Goal: Check status: Check status

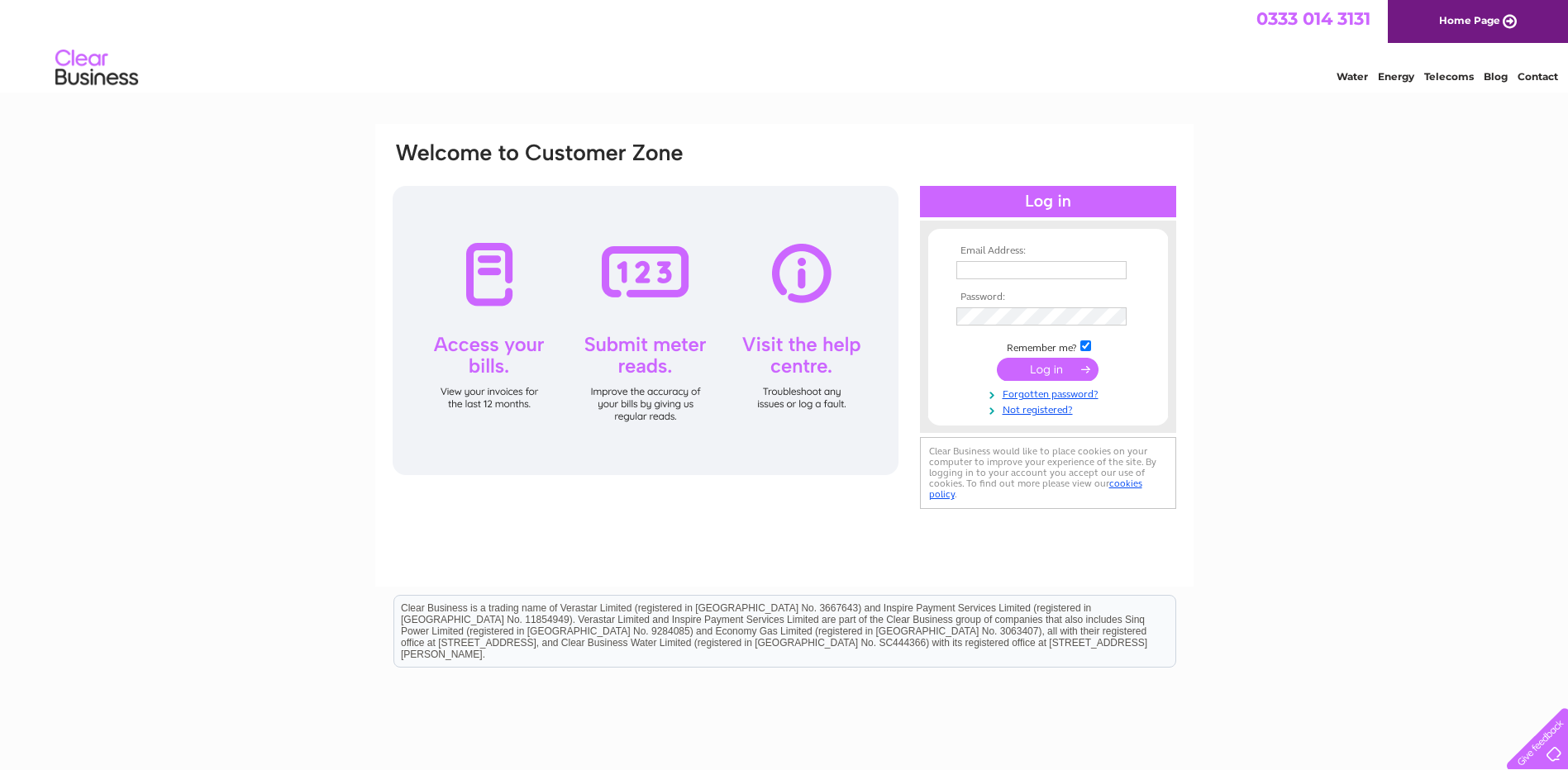
type input "fiona@thealehousetaunton.pub"
click at [1049, 367] on input "submit" at bounding box center [1047, 370] width 102 height 23
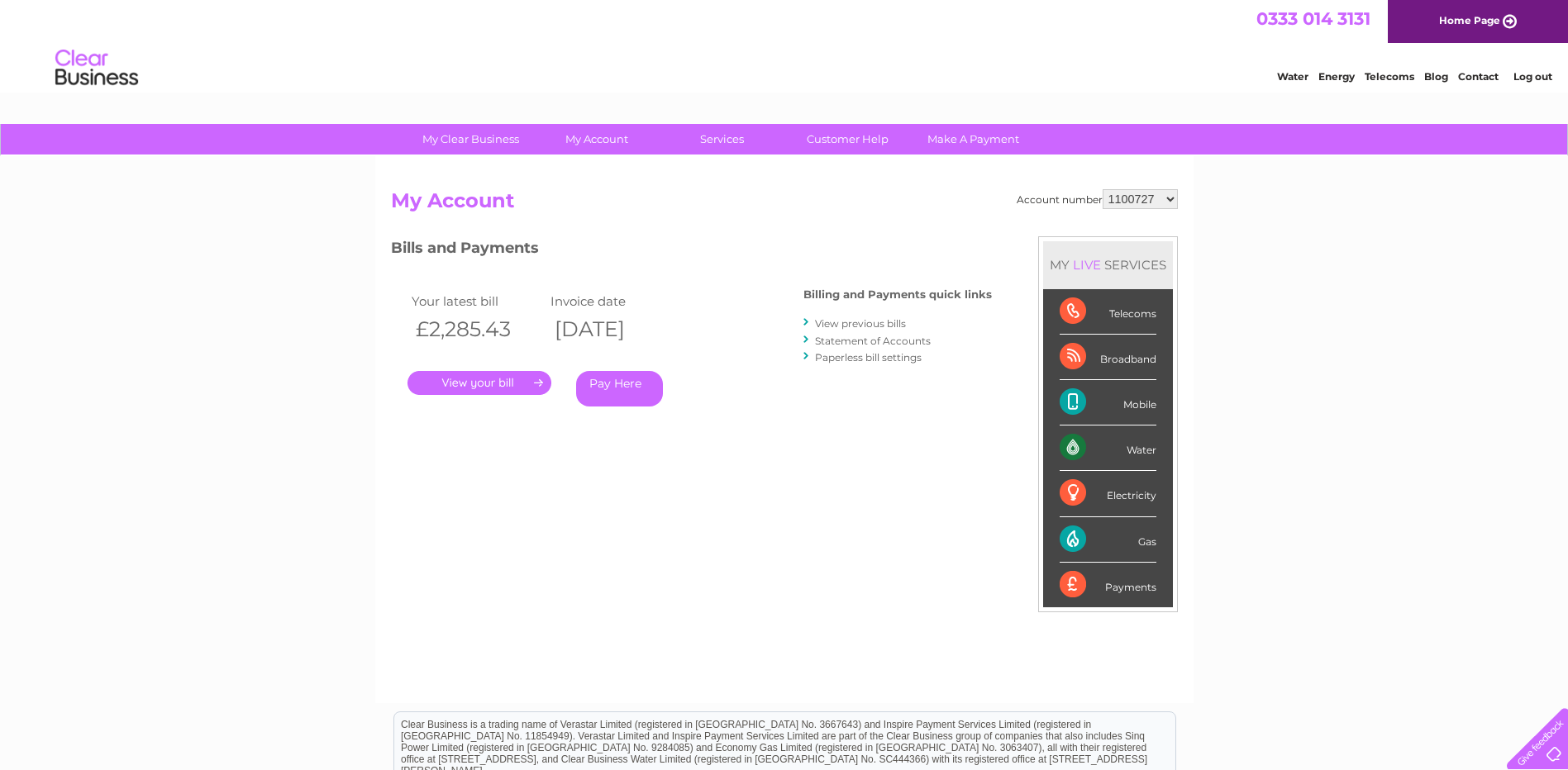
click at [499, 375] on link "." at bounding box center [479, 382] width 143 height 24
click at [483, 380] on link "." at bounding box center [479, 382] width 143 height 24
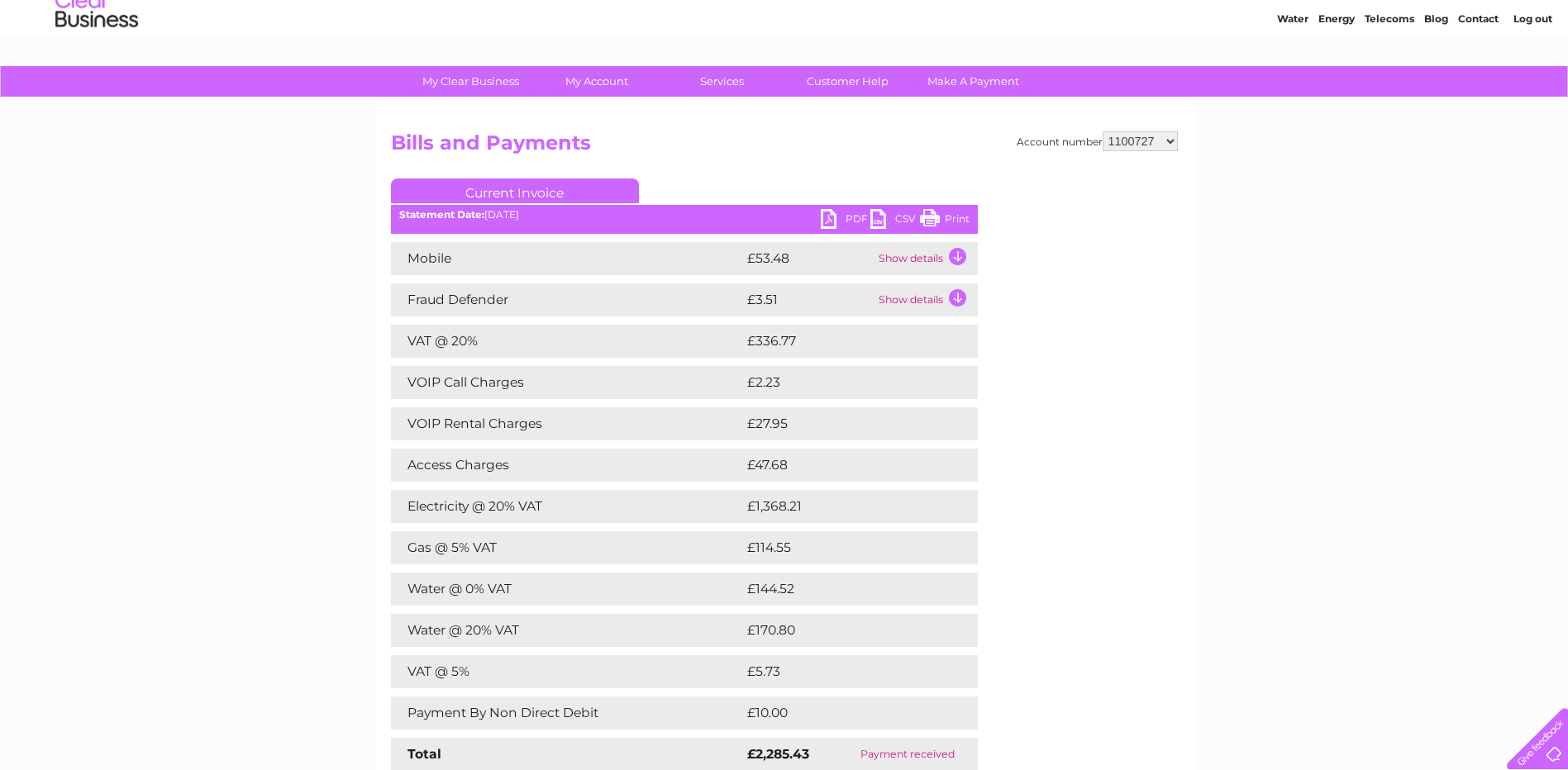
scroll to position [83, 0]
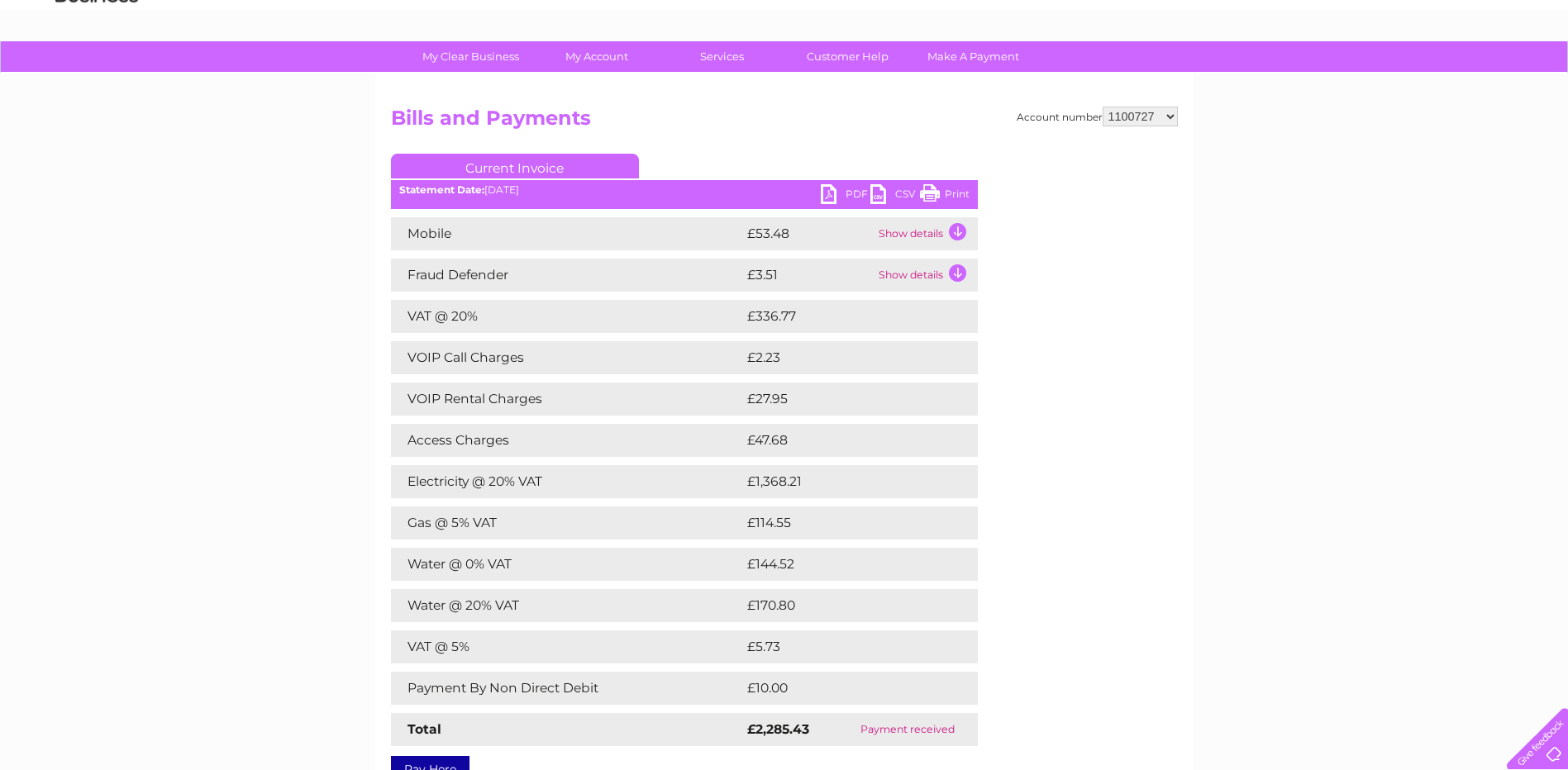
click at [830, 190] on link "PDF" at bounding box center [845, 196] width 50 height 24
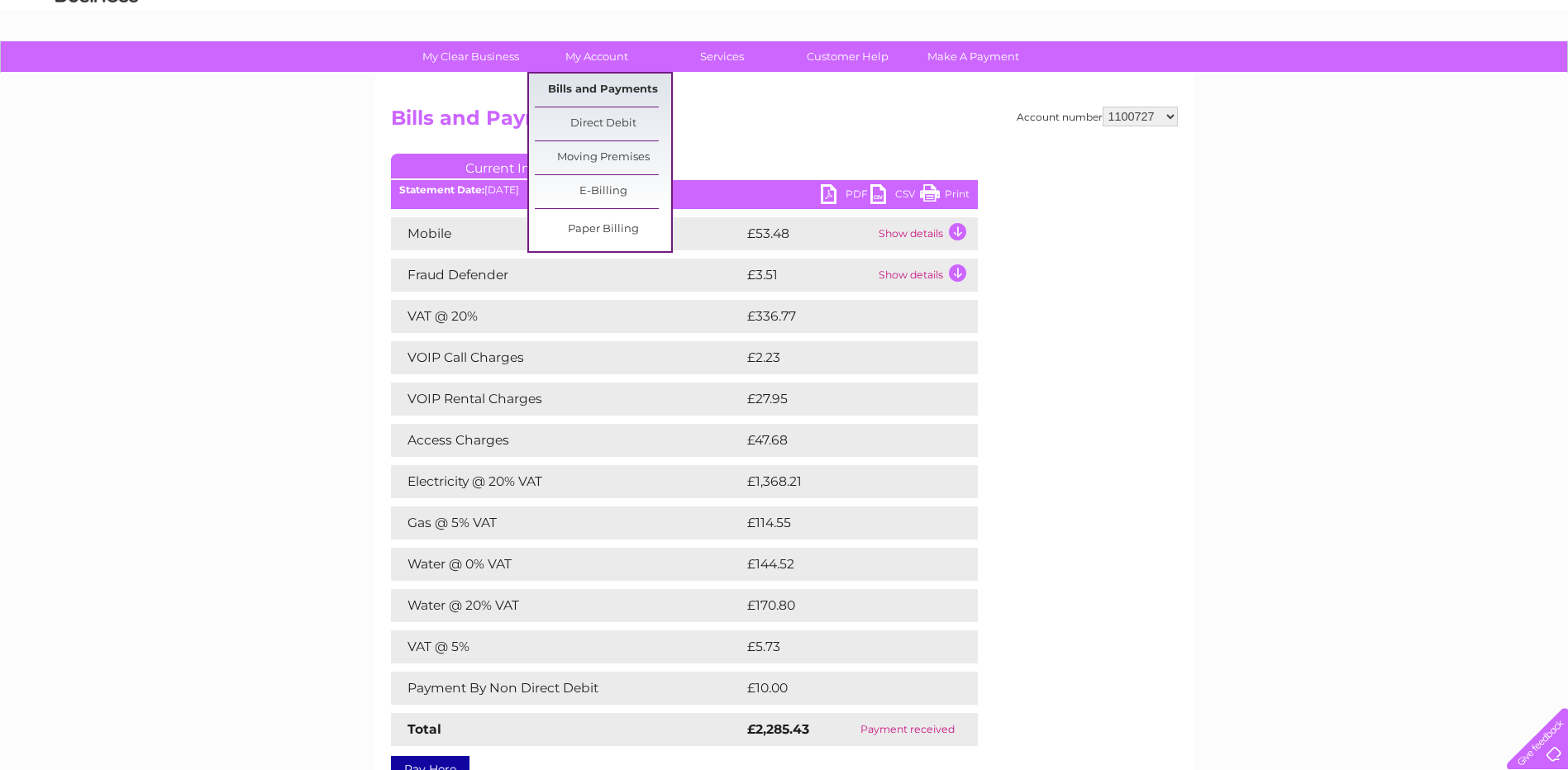
click at [608, 86] on link "Bills and Payments" at bounding box center [603, 90] width 136 height 33
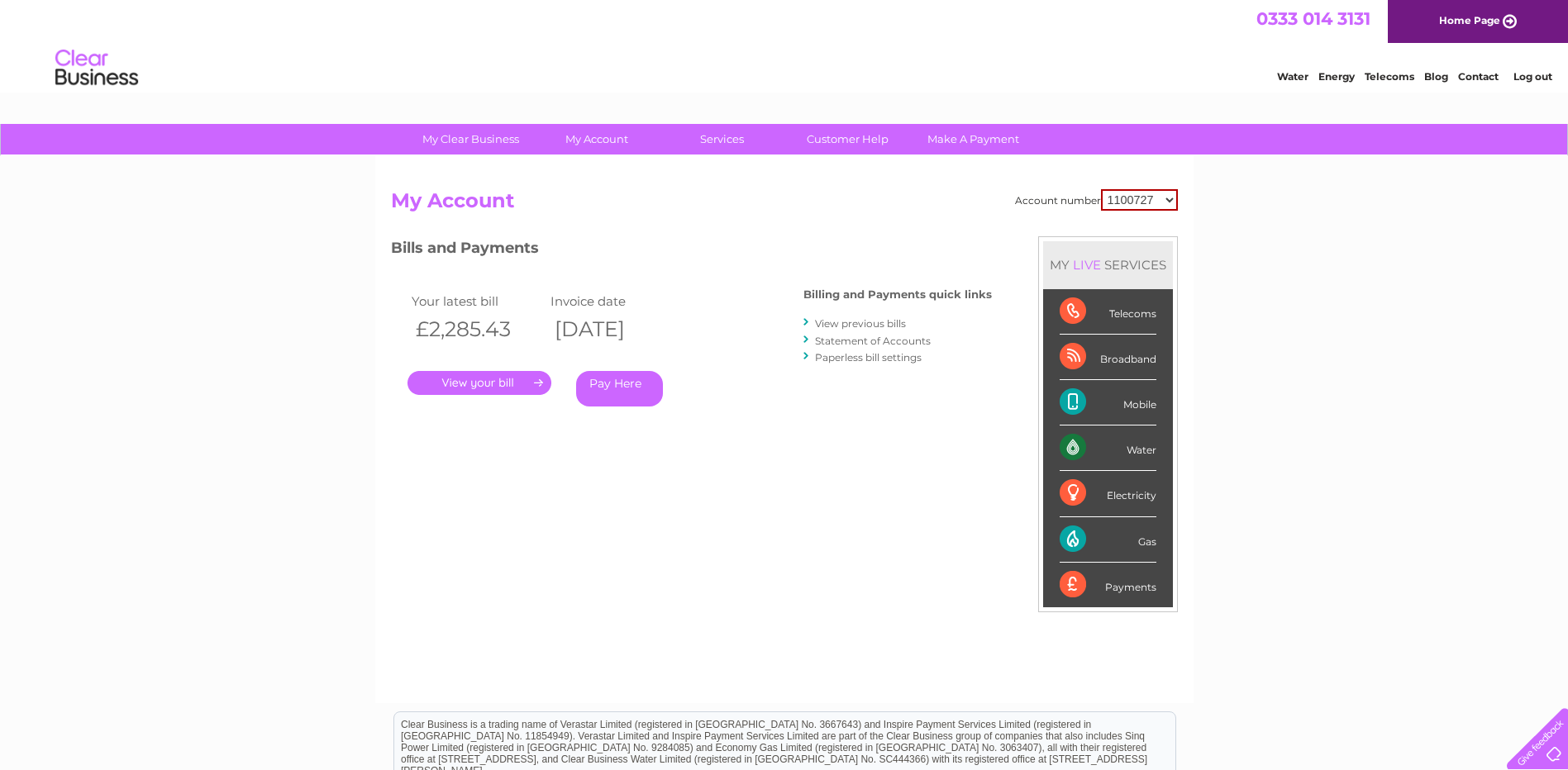
click at [878, 321] on link "View previous bills" at bounding box center [861, 324] width 91 height 13
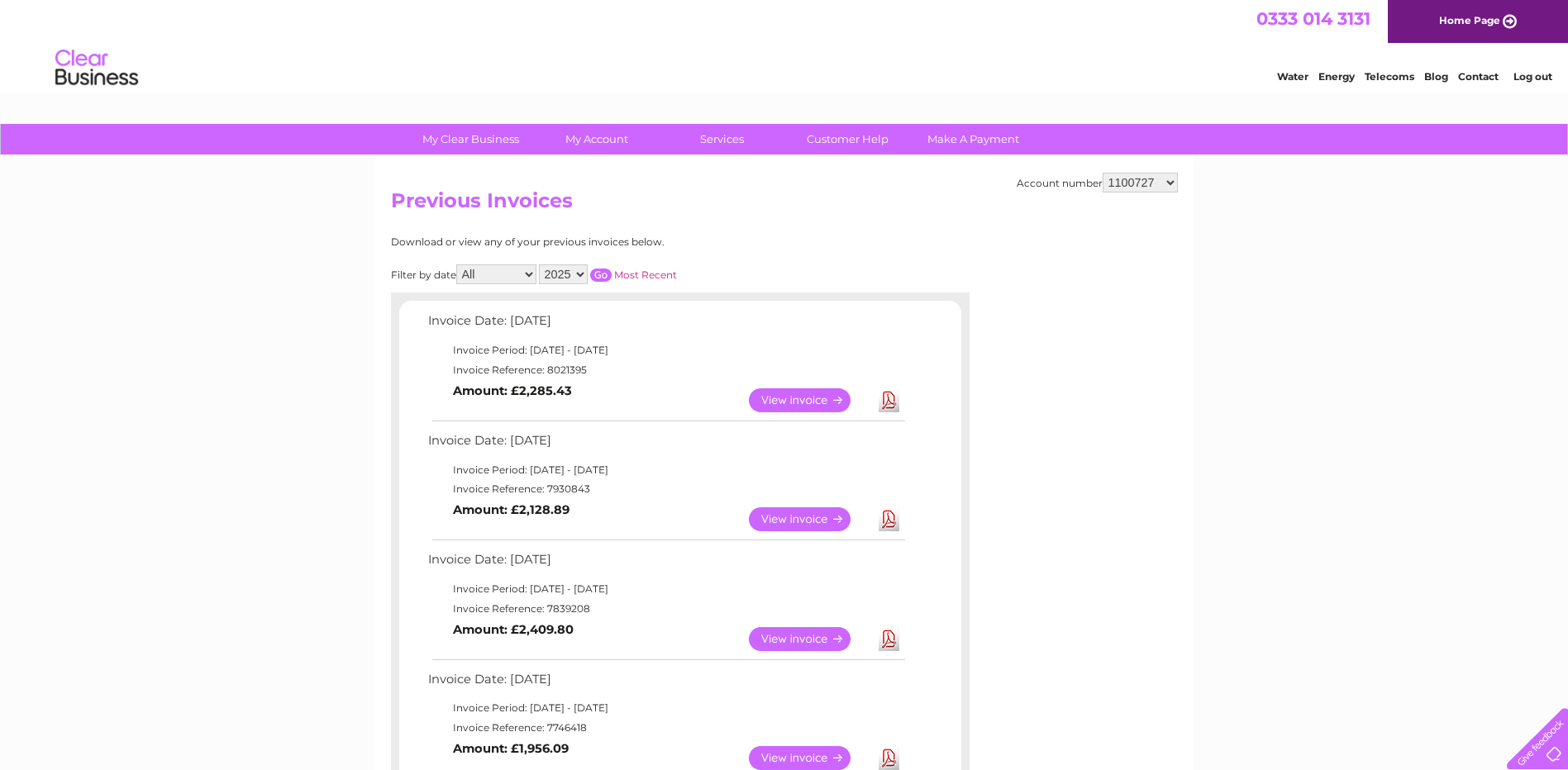
click at [806, 397] on link "View" at bounding box center [809, 400] width 122 height 24
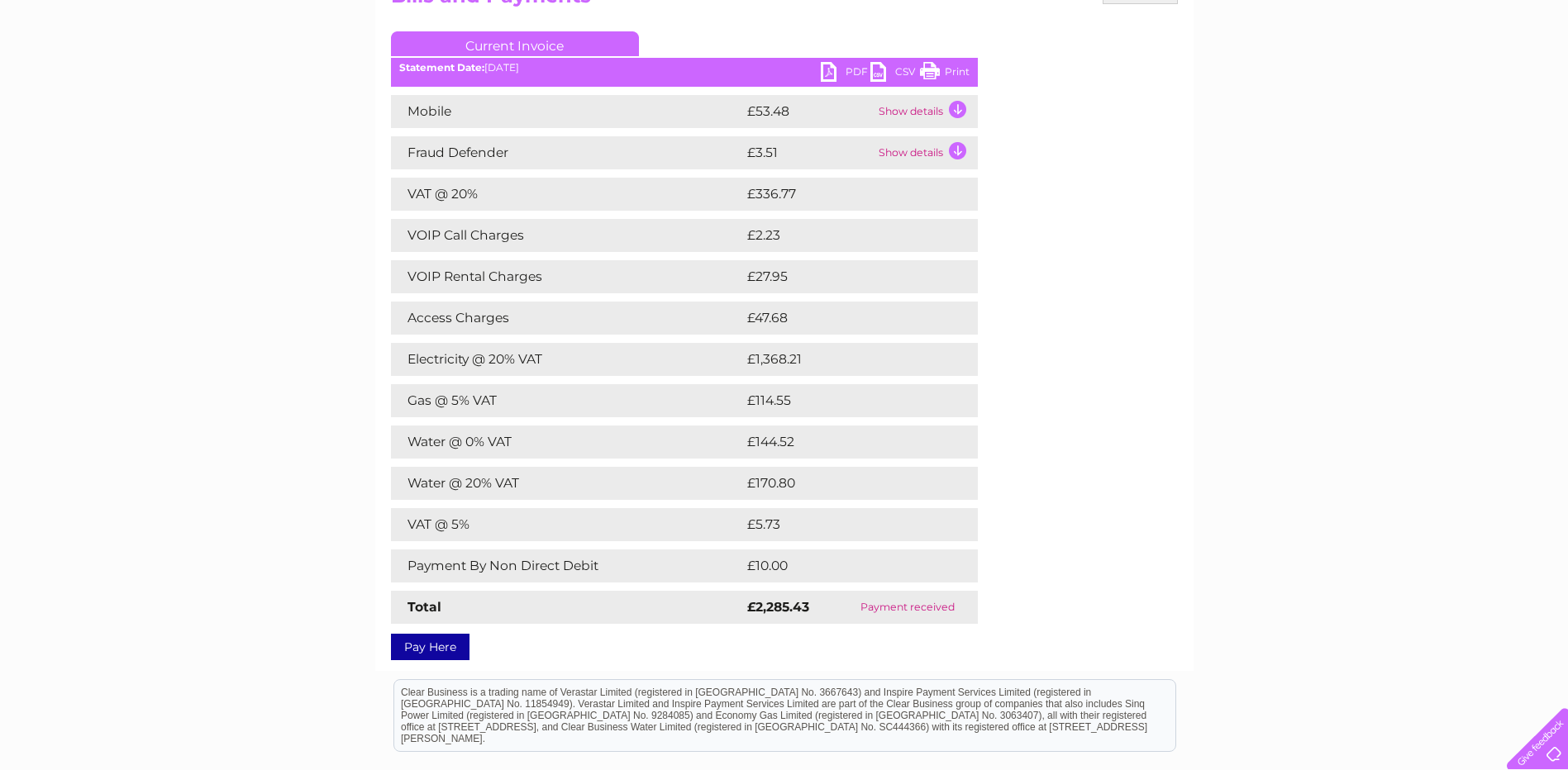
scroll to position [165, 0]
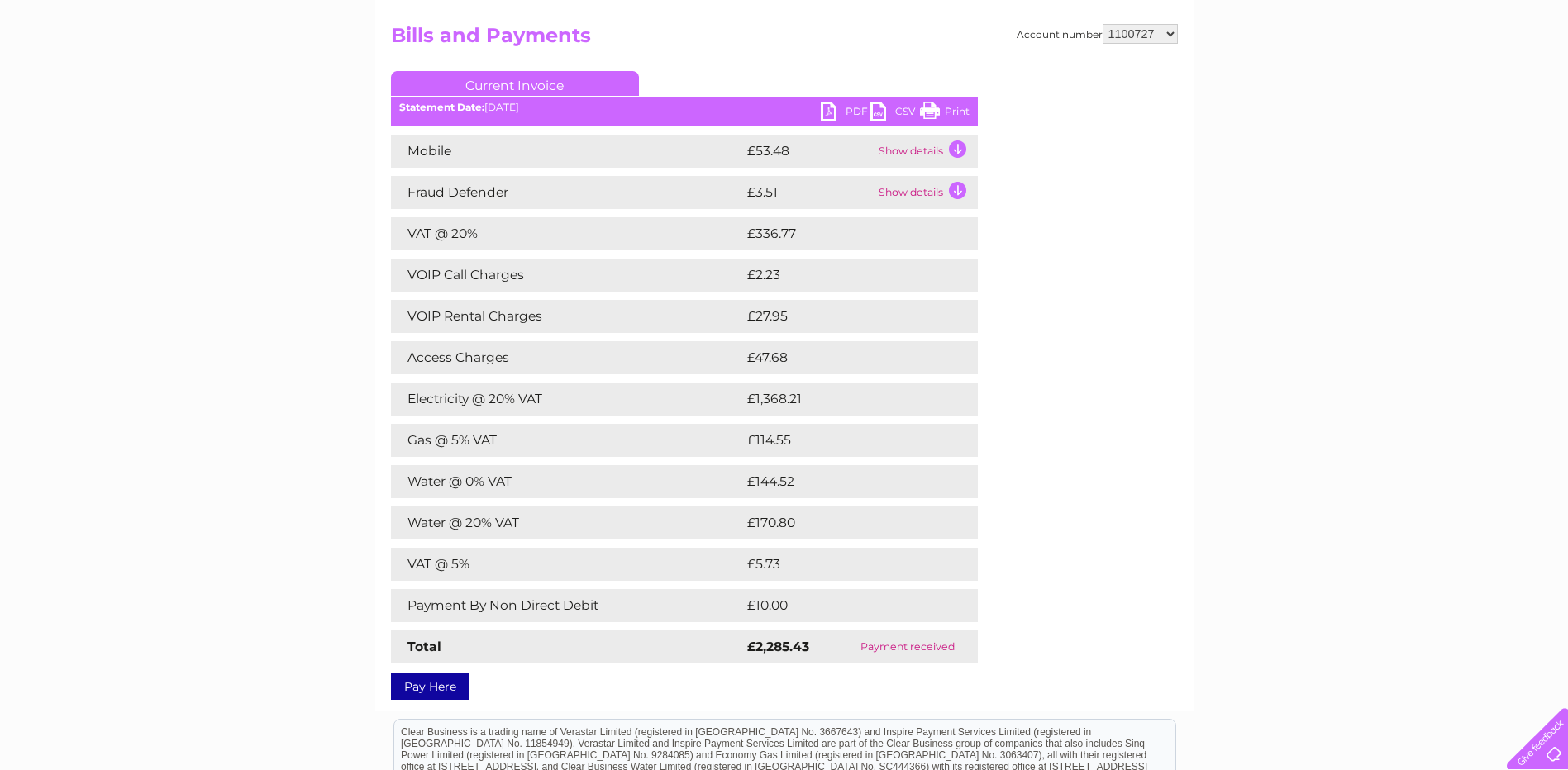
click at [840, 114] on link "PDF" at bounding box center [845, 114] width 50 height 24
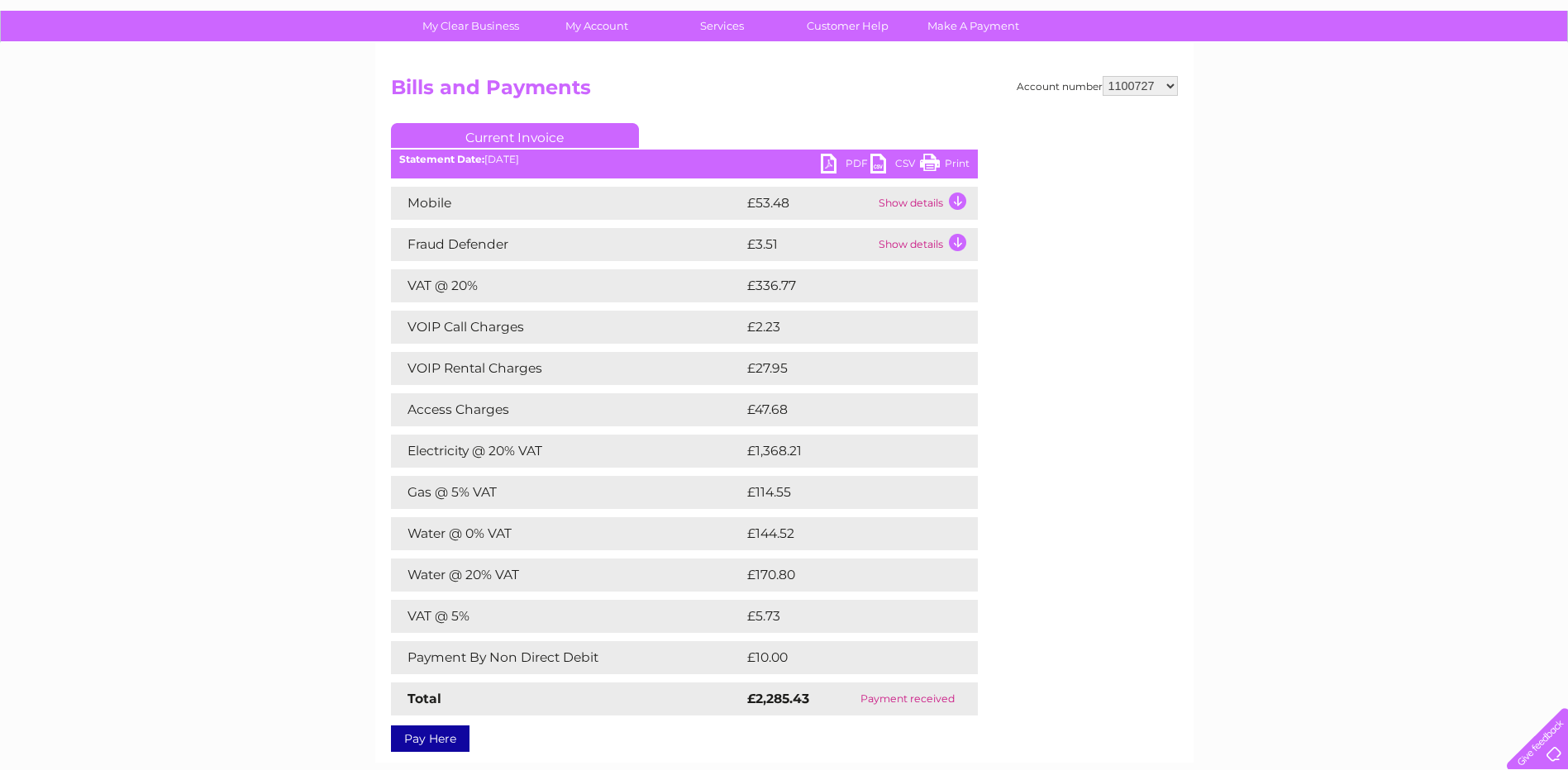
scroll to position [0, 0]
